Goal: Use online tool/utility: Utilize a website feature to perform a specific function

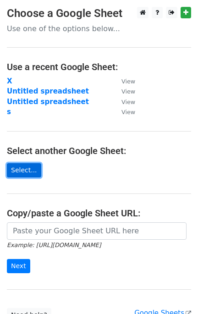
click at [17, 174] on link "Select..." at bounding box center [24, 170] width 34 height 14
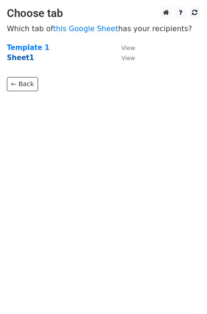
click at [22, 60] on strong "Sheet1" at bounding box center [20, 58] width 27 height 8
